Goal: Browse casually

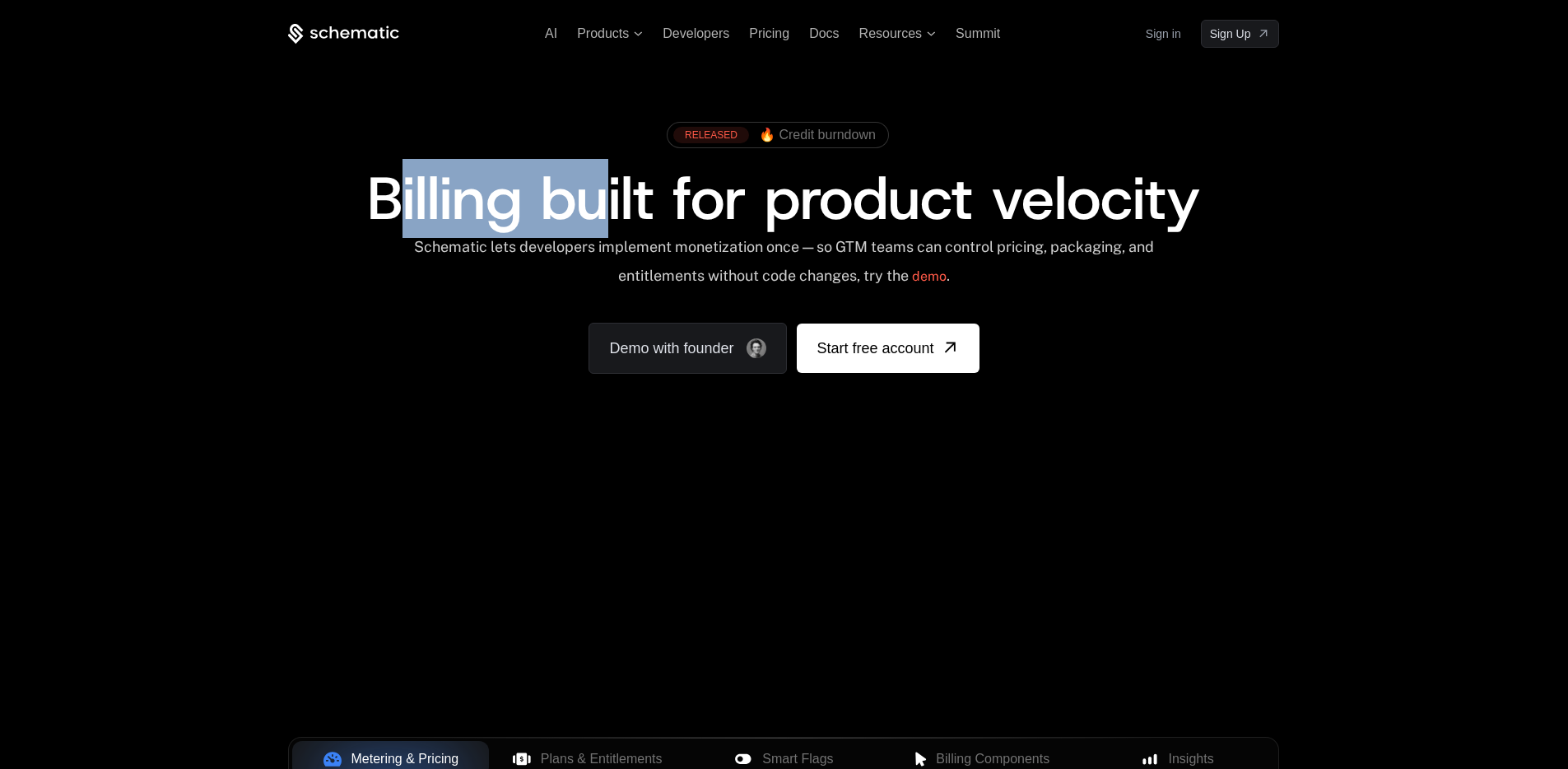
drag, startPoint x: 405, startPoint y: 197, endPoint x: 604, endPoint y: 218, distance: 200.1
click at [604, 218] on span "Billing built for product velocity" at bounding box center [783, 198] width 832 height 79
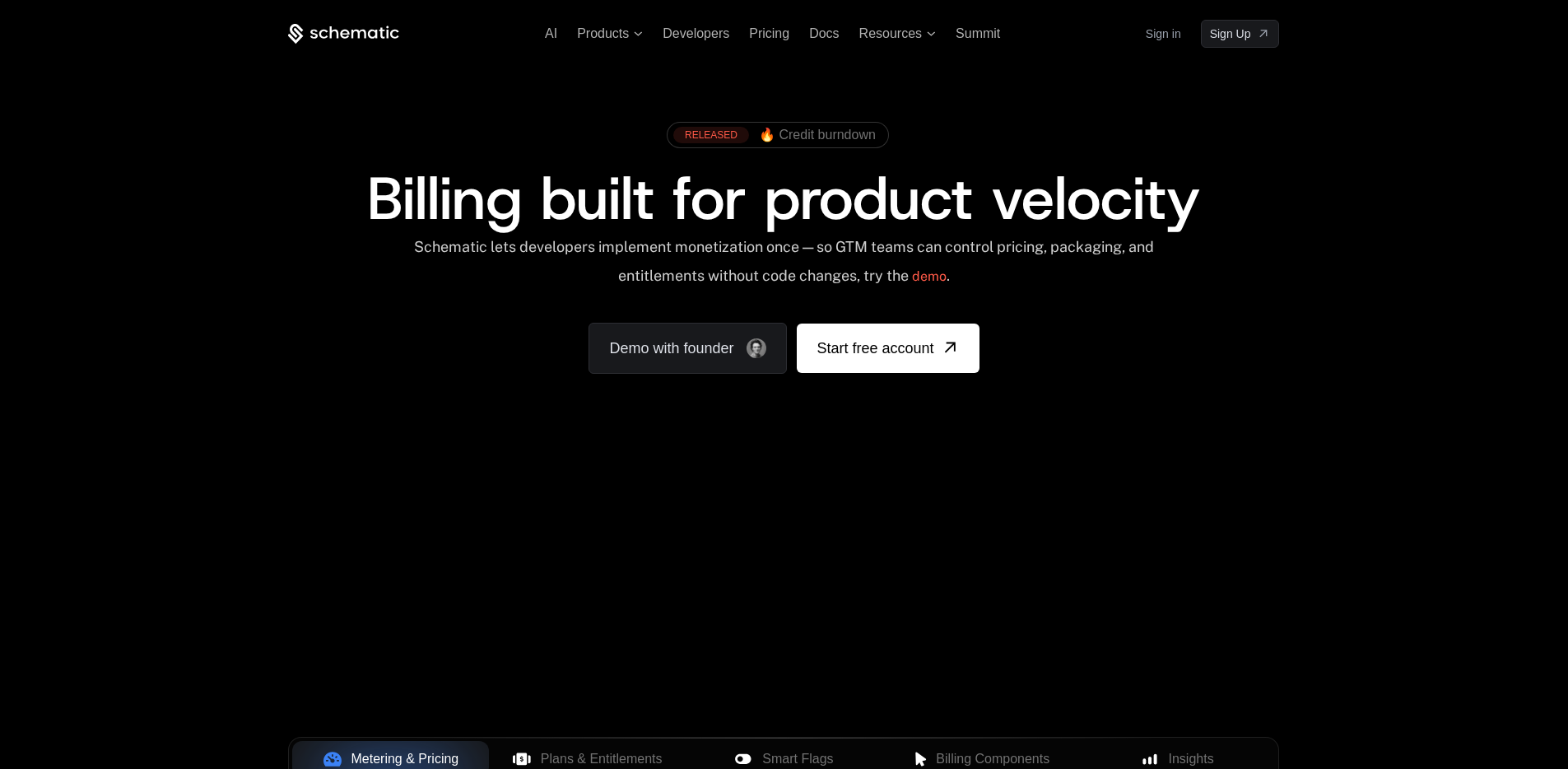
click at [727, 214] on span "Billing built for product velocity" at bounding box center [783, 198] width 832 height 79
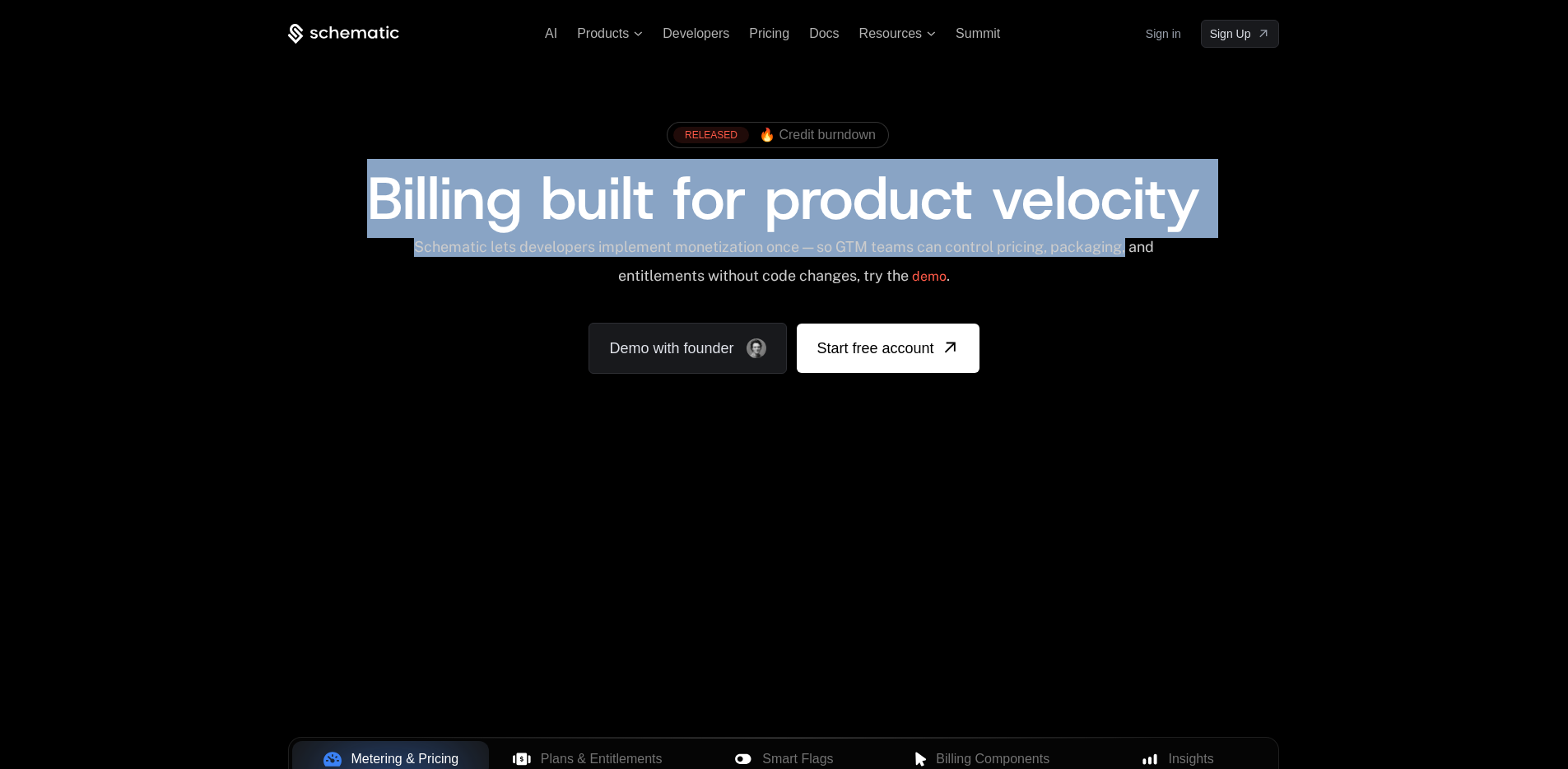
drag, startPoint x: 381, startPoint y: 197, endPoint x: 1243, endPoint y: 246, distance: 863.4
click at [1243, 246] on div "RELEASED 🔥 Credit burndown Billing built for product velocity Schematic lets de…" at bounding box center [783, 244] width 991 height 260
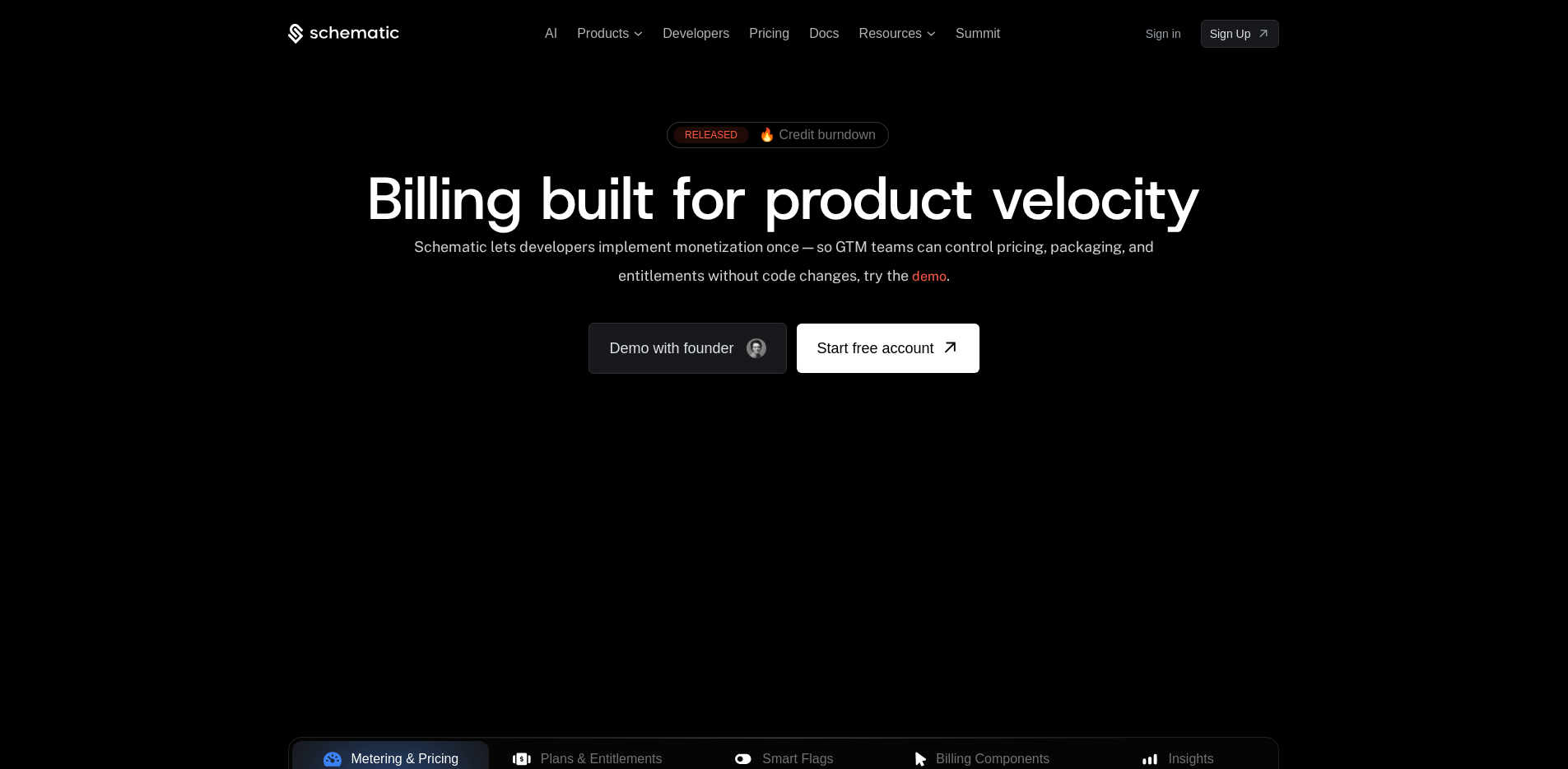
click at [1202, 255] on div "Schematic lets developers implement monetization once — so GTM teams can contro…" at bounding box center [783, 266] width 991 height 58
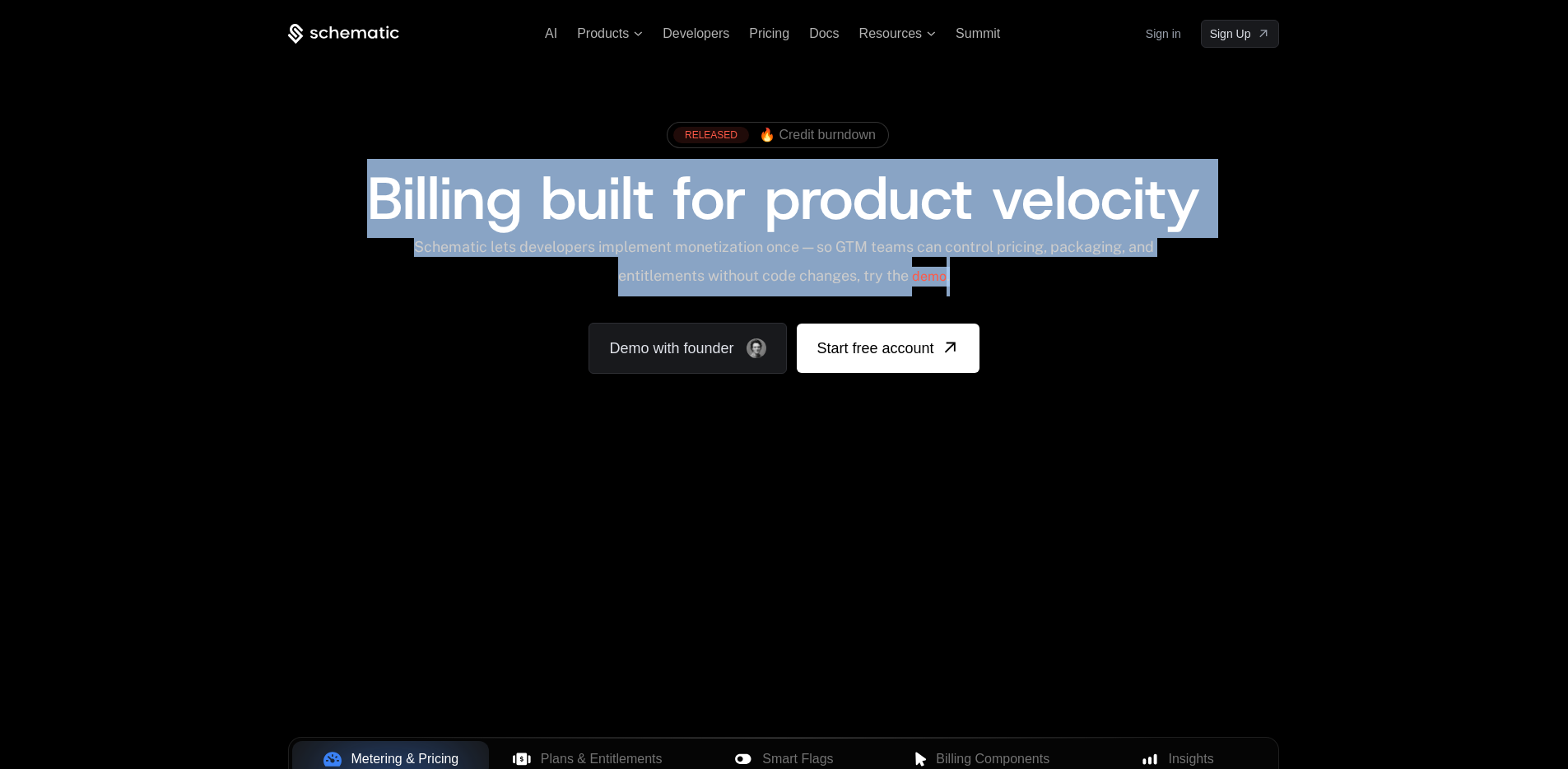
drag, startPoint x: 1152, startPoint y: 274, endPoint x: 361, endPoint y: 190, distance: 795.4
click at [360, 190] on div "RELEASED 🔥 Credit burndown Billing built for product velocity Schematic lets de…" at bounding box center [783, 244] width 991 height 260
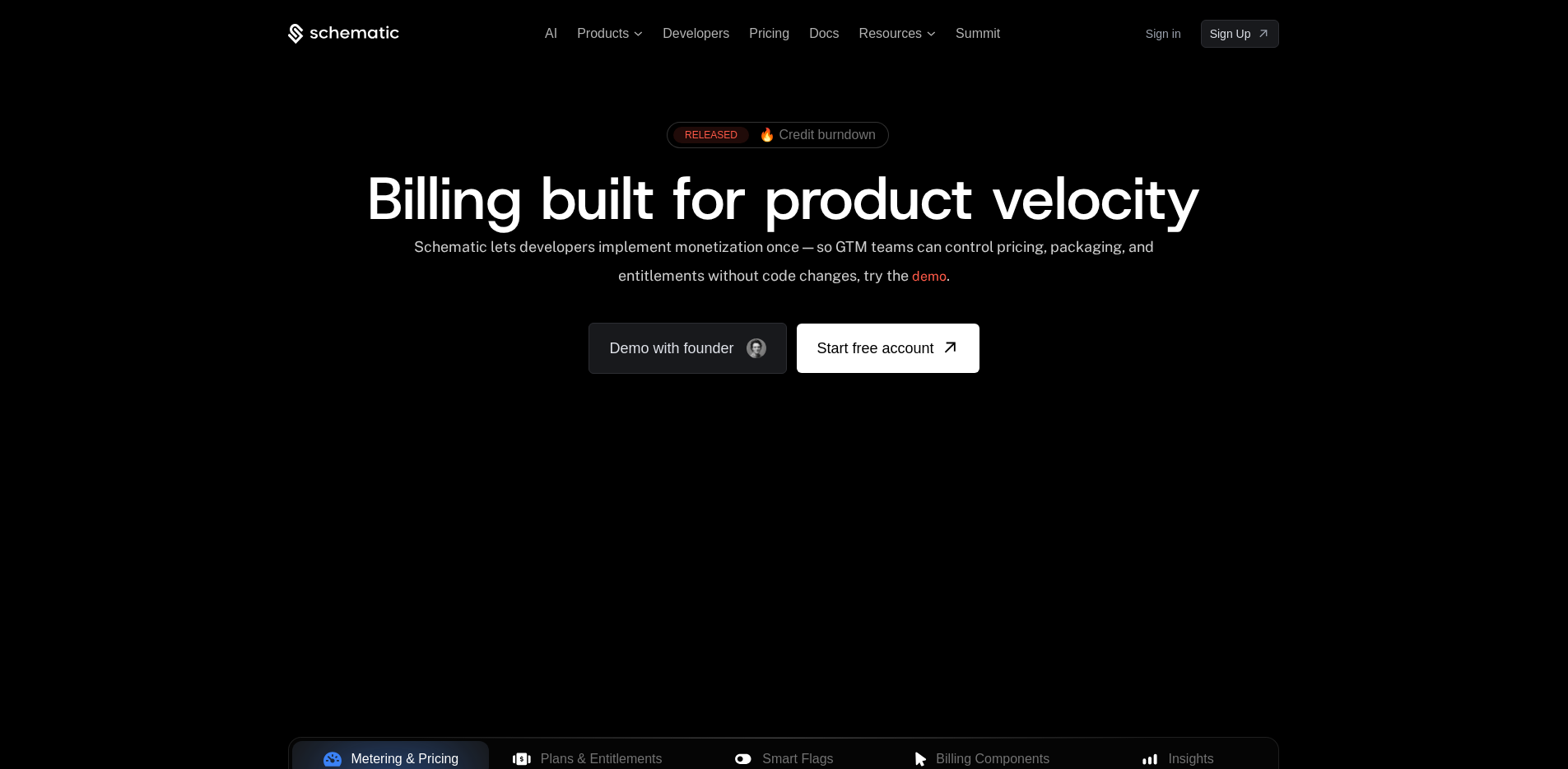
drag, startPoint x: 500, startPoint y: 210, endPoint x: 529, endPoint y: 230, distance: 35.2
click at [501, 210] on span "Billing built for product velocity" at bounding box center [783, 198] width 832 height 79
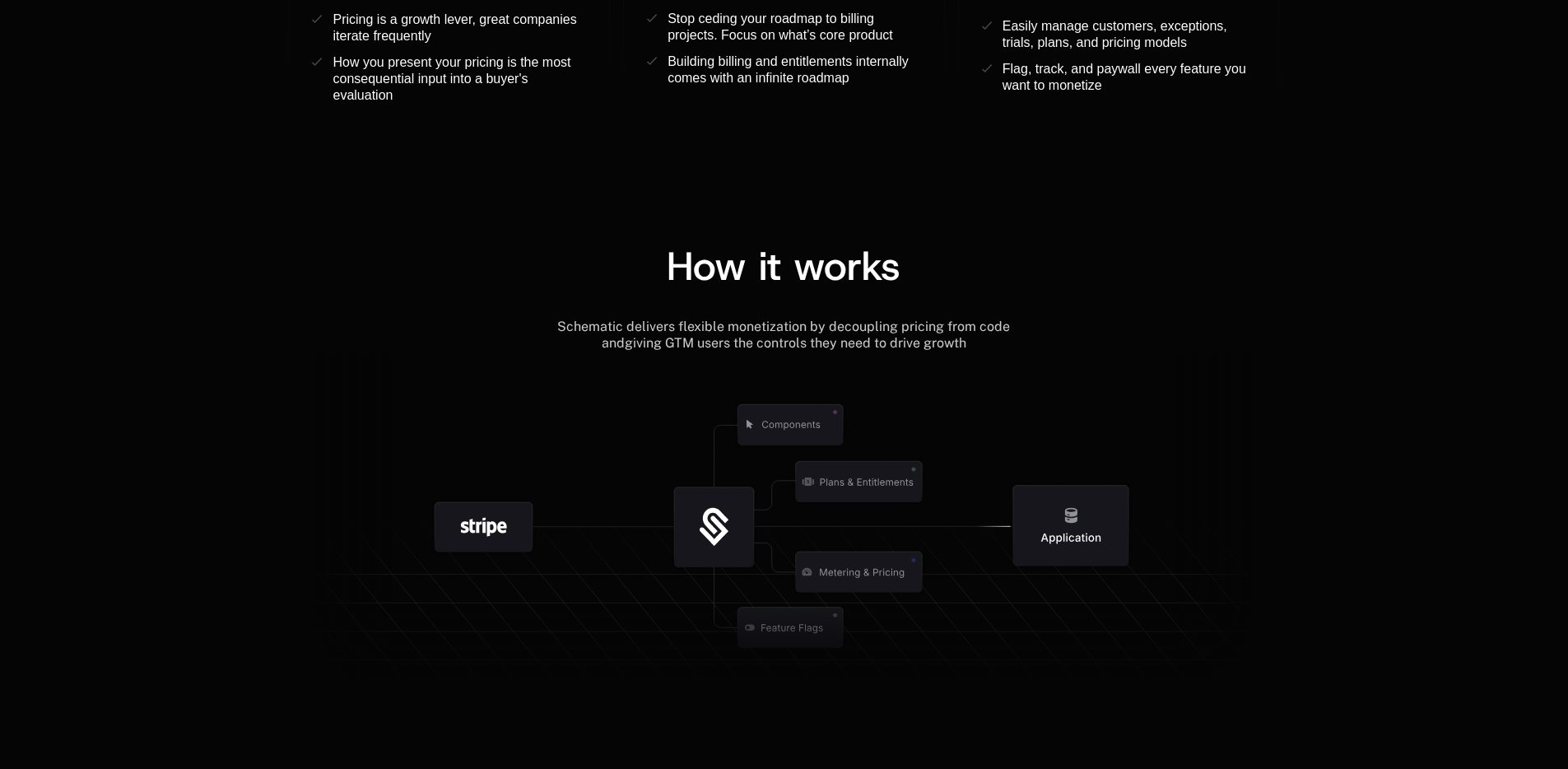
scroll to position [1874, 0]
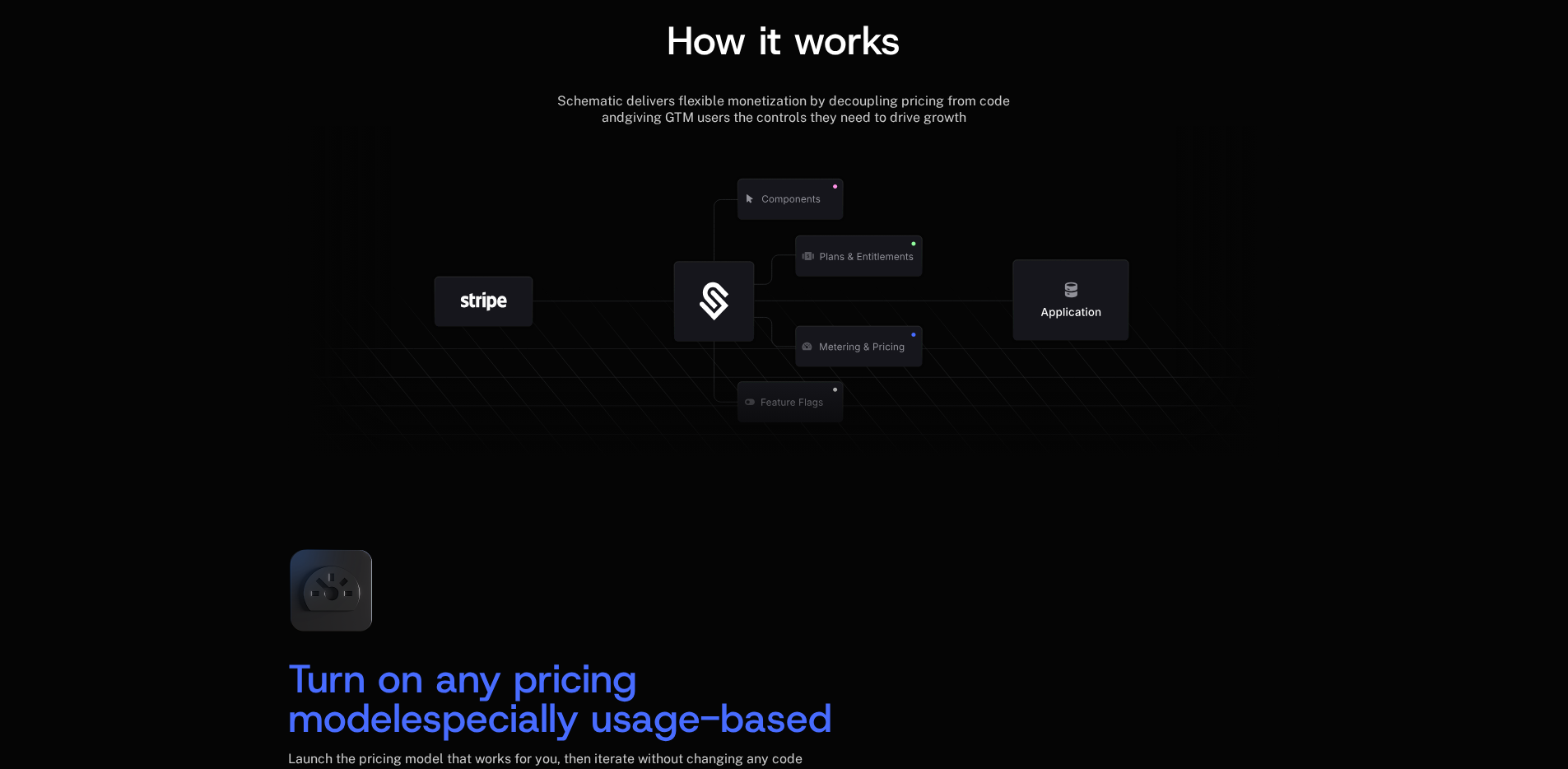
drag, startPoint x: 876, startPoint y: 385, endPoint x: 806, endPoint y: 296, distance: 113.2
click at [782, 274] on g at bounding box center [817, 402] width 1520 height 577
drag, startPoint x: 853, startPoint y: 359, endPoint x: 766, endPoint y: 314, distance: 97.9
click at [794, 336] on g at bounding box center [808, 402] width 1520 height 577
drag, startPoint x: 476, startPoint y: 295, endPoint x: 568, endPoint y: 329, distance: 98.1
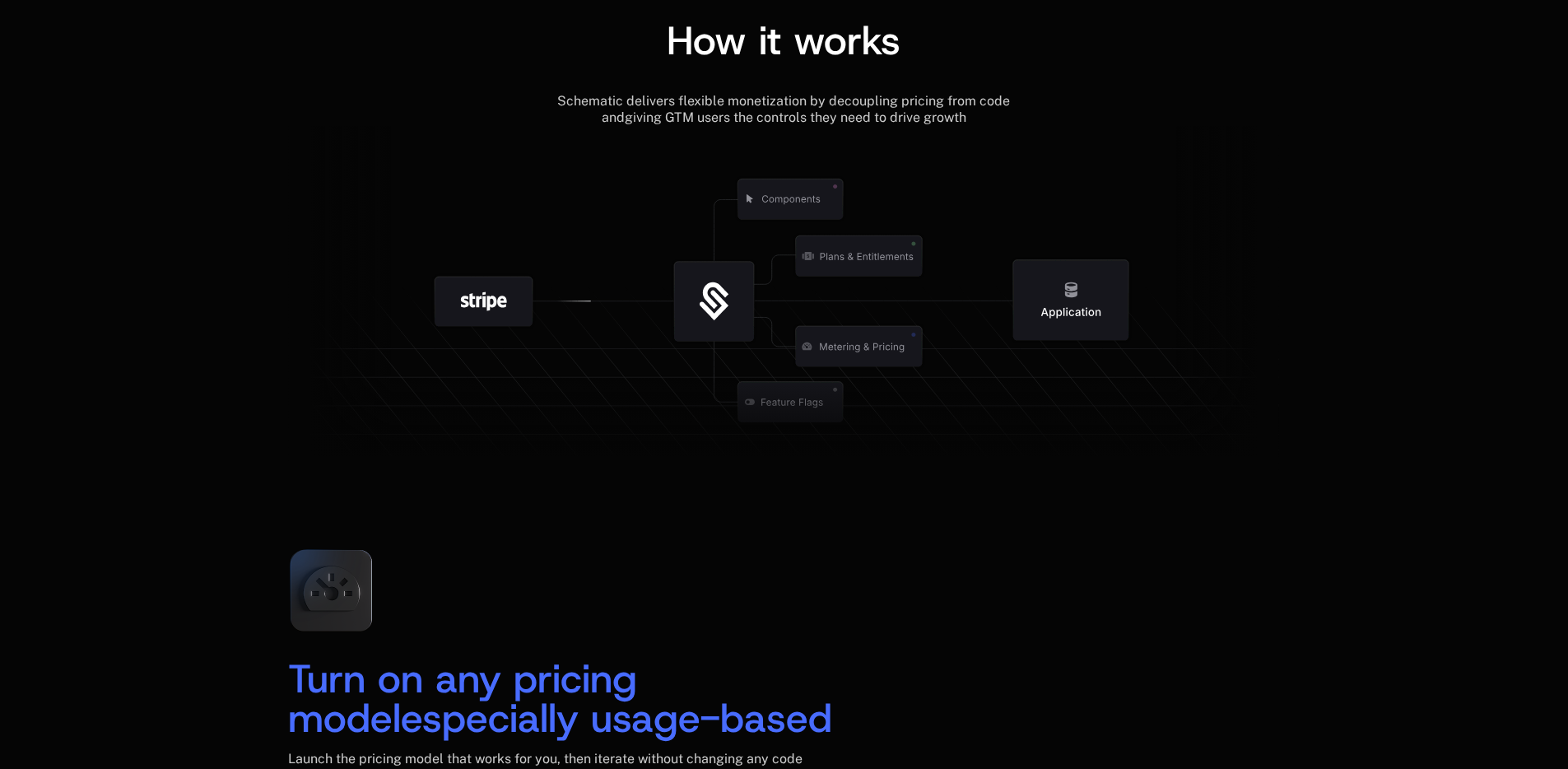
click at [564, 327] on g at bounding box center [484, 301] width 172 height 172
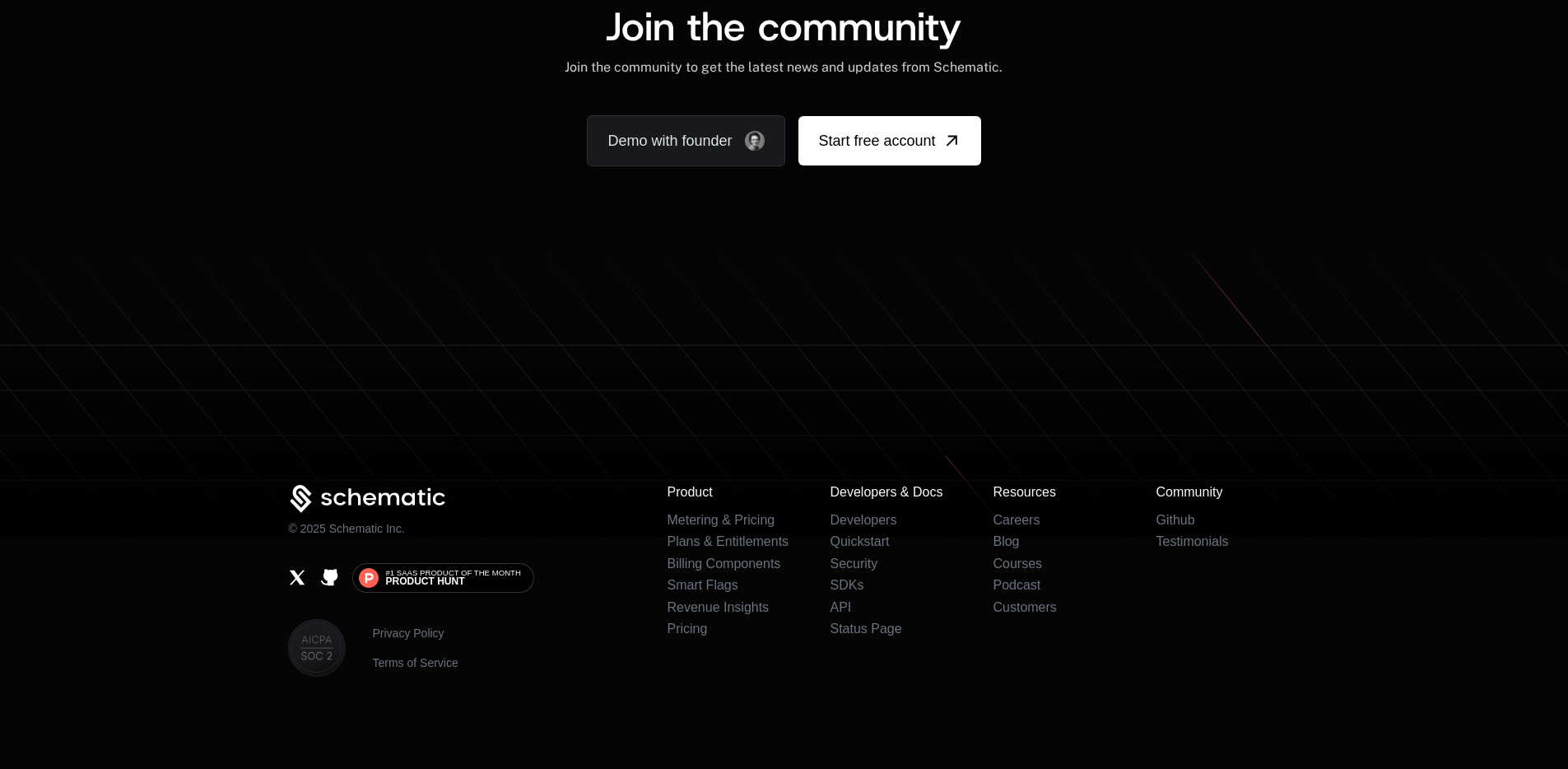
scroll to position [10141, 0]
